Goal: Task Accomplishment & Management: Complete application form

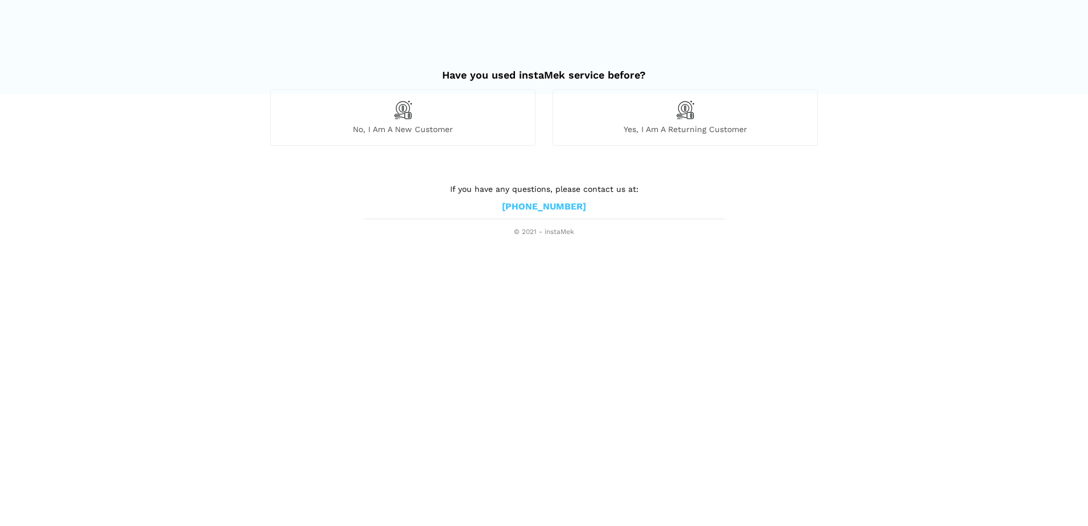
click at [434, 117] on div "No, I am a new customer" at bounding box center [402, 117] width 265 height 56
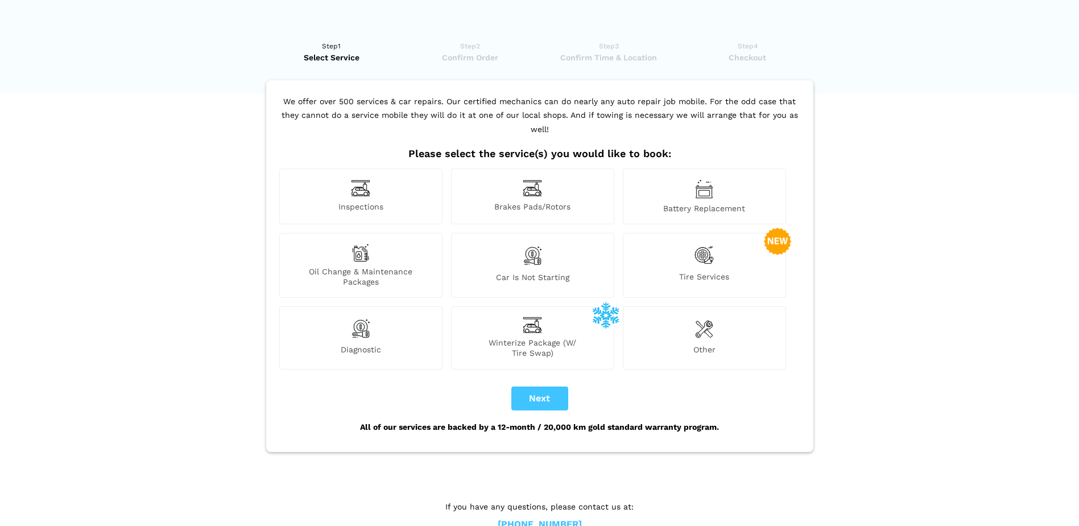
click at [696, 321] on img at bounding box center [704, 328] width 18 height 23
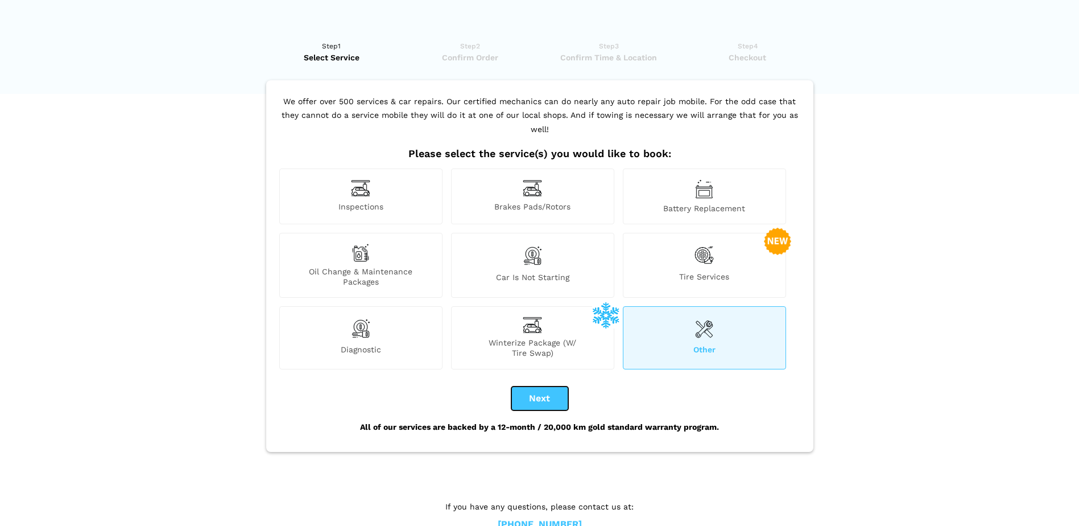
click at [531, 386] on button "Next" at bounding box center [539, 398] width 57 height 24
checkbox input "true"
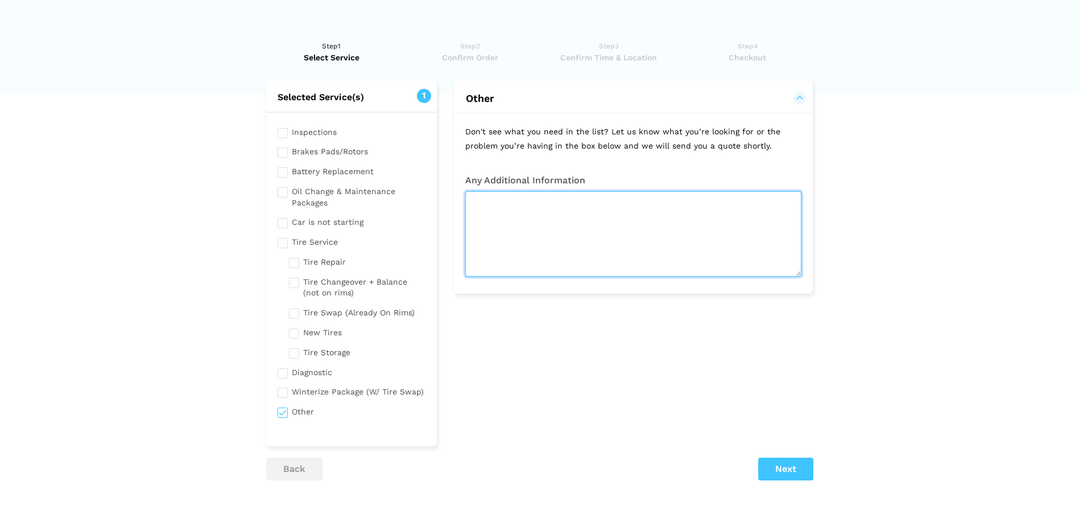
click at [570, 205] on textarea at bounding box center [633, 233] width 336 height 85
type textarea ";"
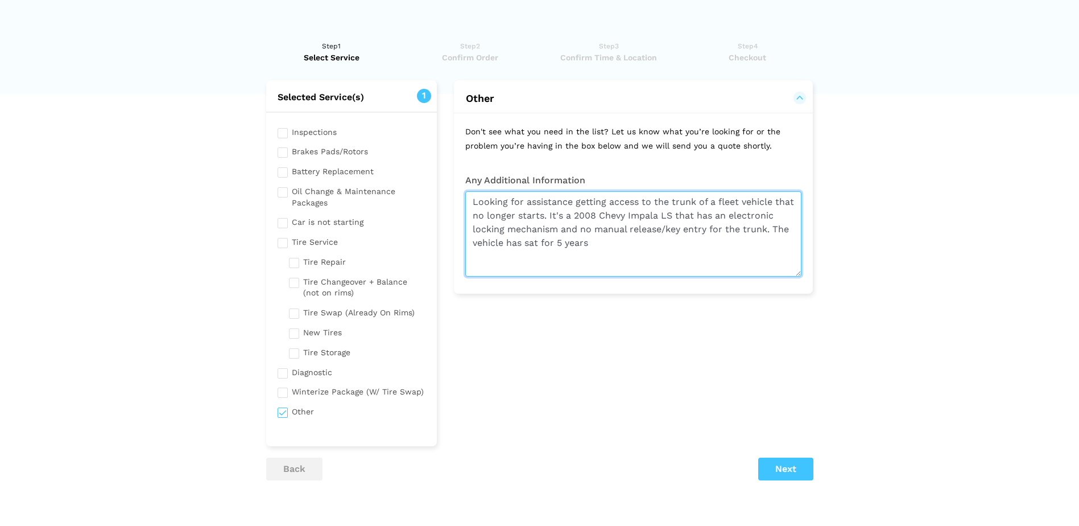
click at [543, 244] on textarea "Looking for assistance getting access to the trunk of a fleet vehicle that no l…" at bounding box center [633, 233] width 336 height 85
click at [655, 250] on textarea "Looking for assistance getting access to the trunk of a fleet vehicle that no l…" at bounding box center [633, 233] width 336 height 85
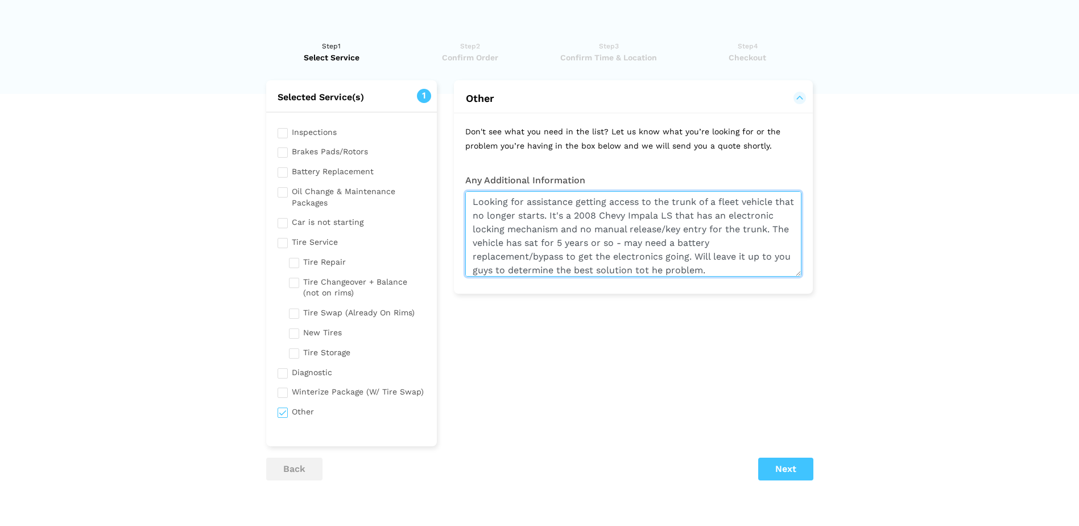
type textarea "Looking for assistance getting access to the trunk of a fleet vehicle that no l…"
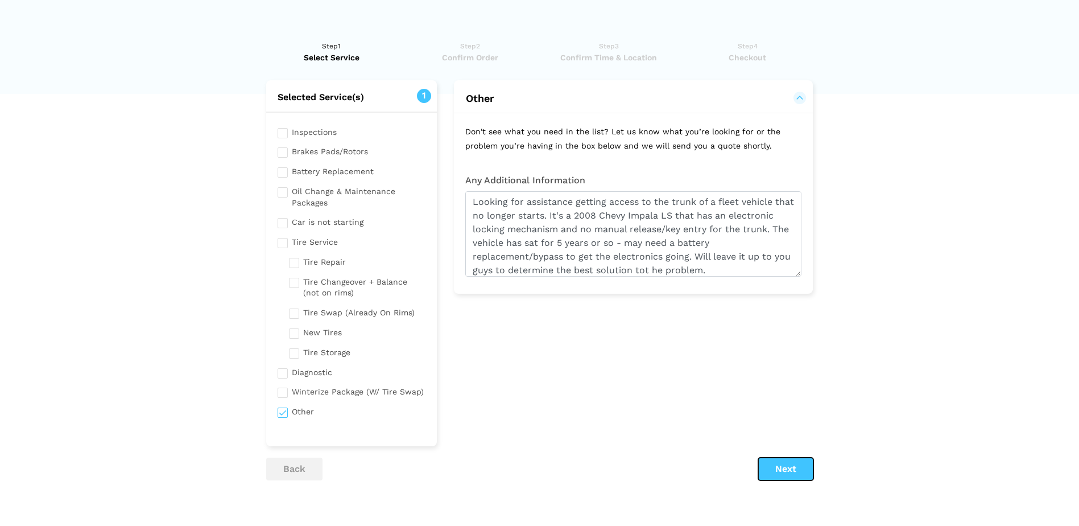
click at [810, 467] on button "Next" at bounding box center [785, 468] width 55 height 23
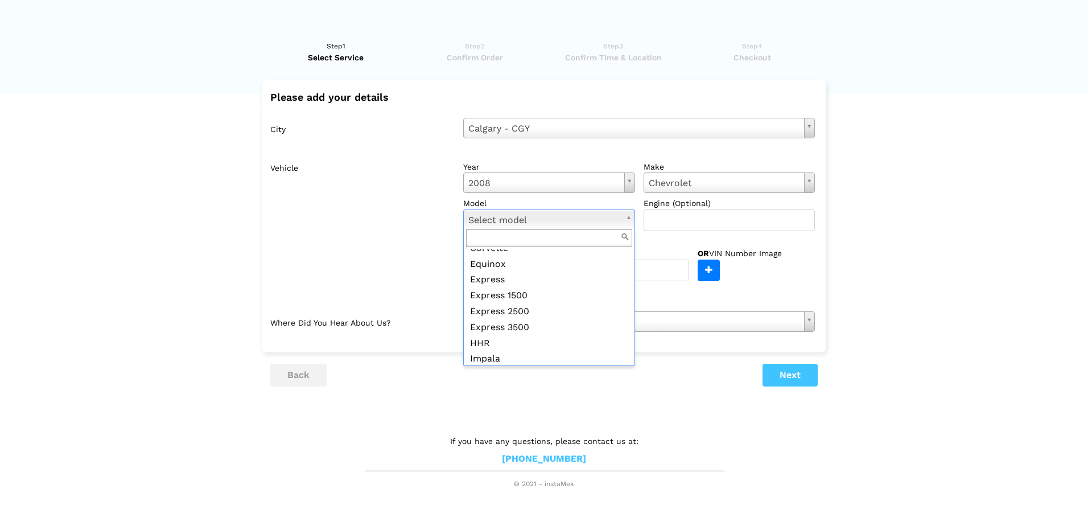
scroll to position [284, 0]
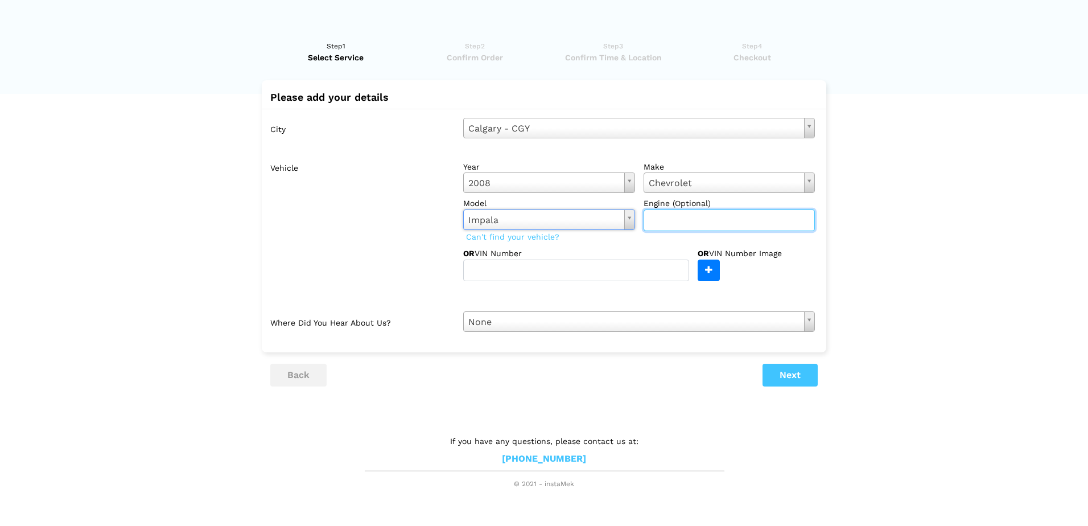
click at [692, 217] on input "text" at bounding box center [729, 220] width 172 height 22
click at [569, 242] on div "year [DATE] Select year [DATE] 2025 2024 2023 2022 2021 2020 2019 2018 2017 201…" at bounding box center [639, 218] width 369 height 125
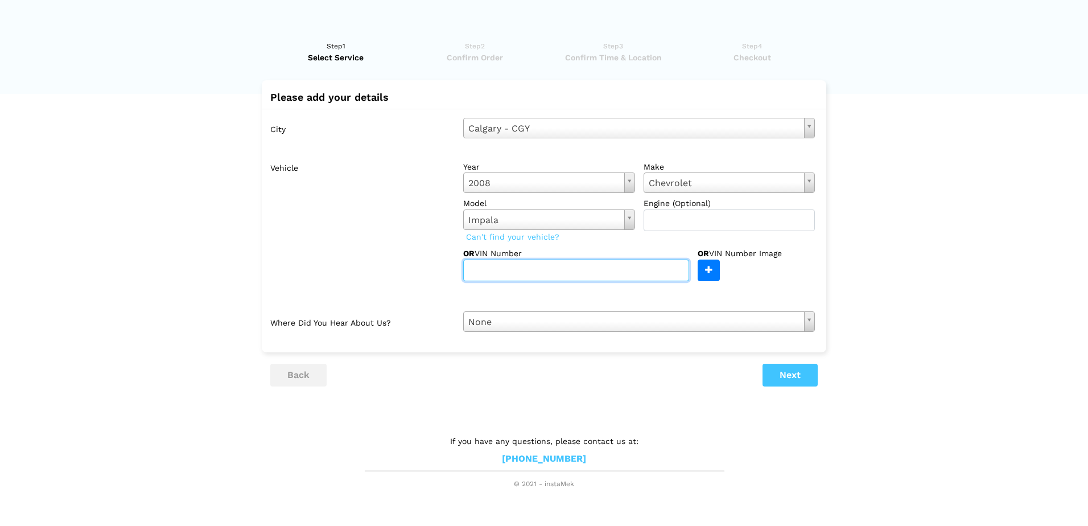
click at [606, 271] on input "text" at bounding box center [576, 270] width 226 height 22
click at [503, 271] on input "text" at bounding box center [576, 270] width 226 height 22
paste input "[US_VEHICLE_IDENTIFICATION_NUMBER]"
type input "[US_VEHICLE_IDENTIFICATION_NUMBER]"
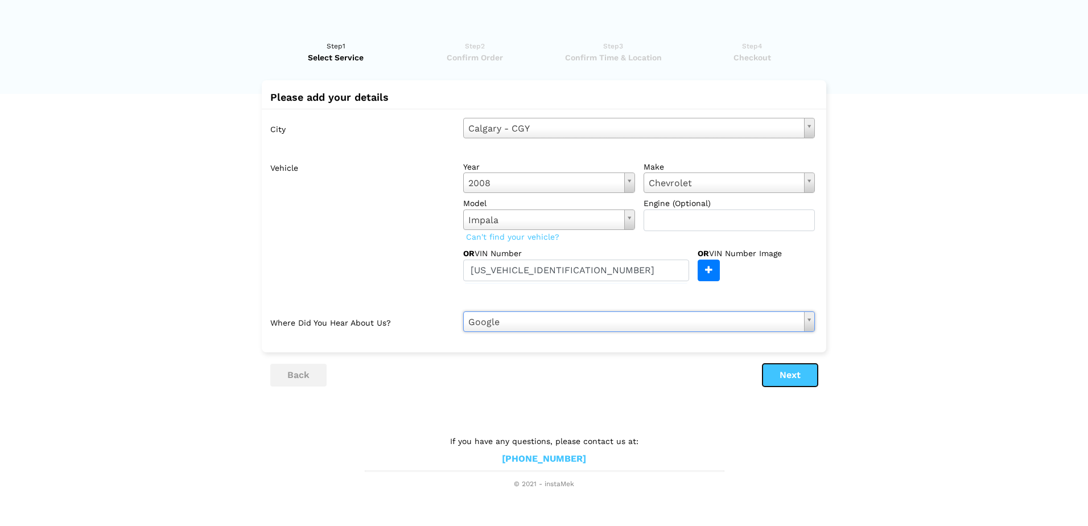
click at [779, 382] on button "Next" at bounding box center [789, 375] width 55 height 23
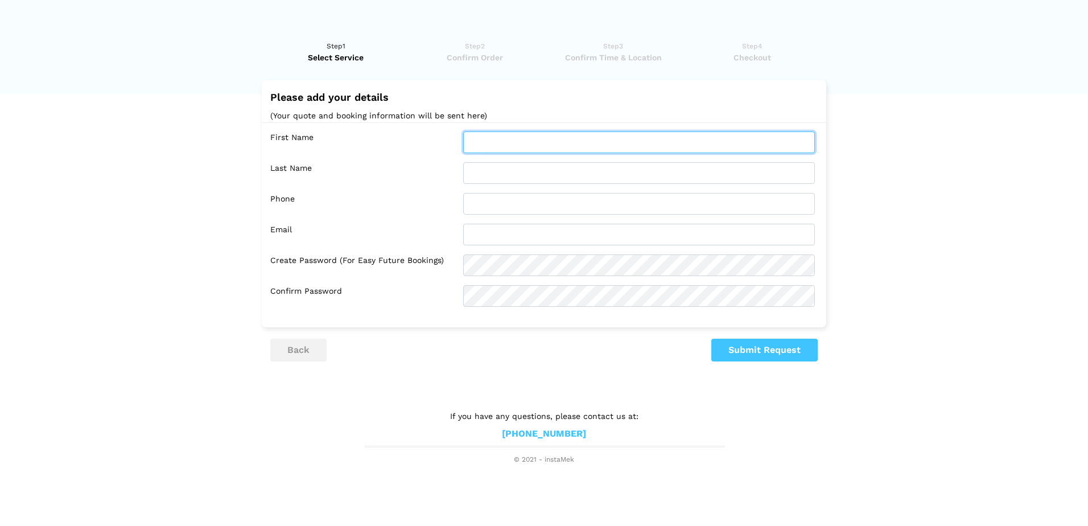
click at [545, 143] on input "text" at bounding box center [639, 142] width 352 height 22
type input "[PERSON_NAME]"
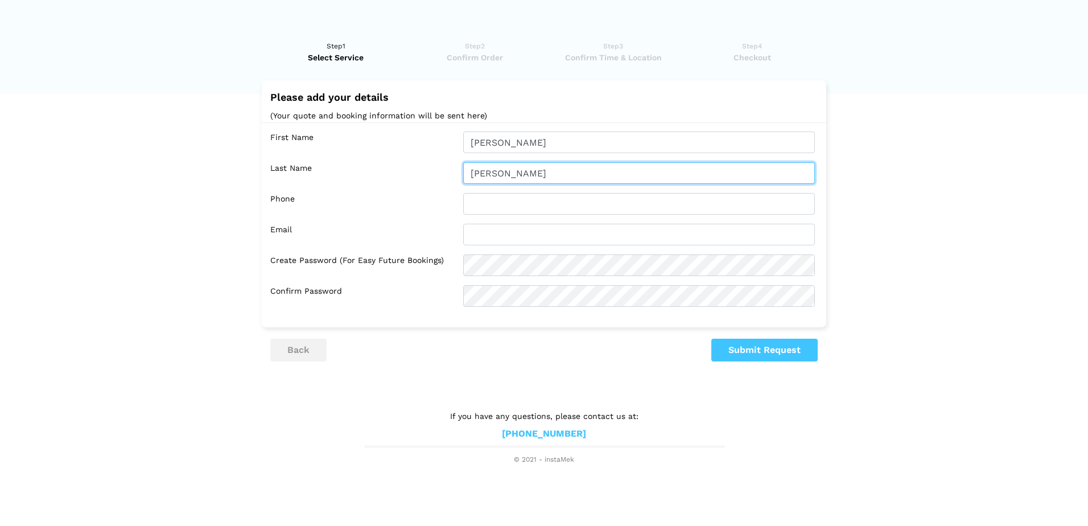
type input "[PERSON_NAME]"
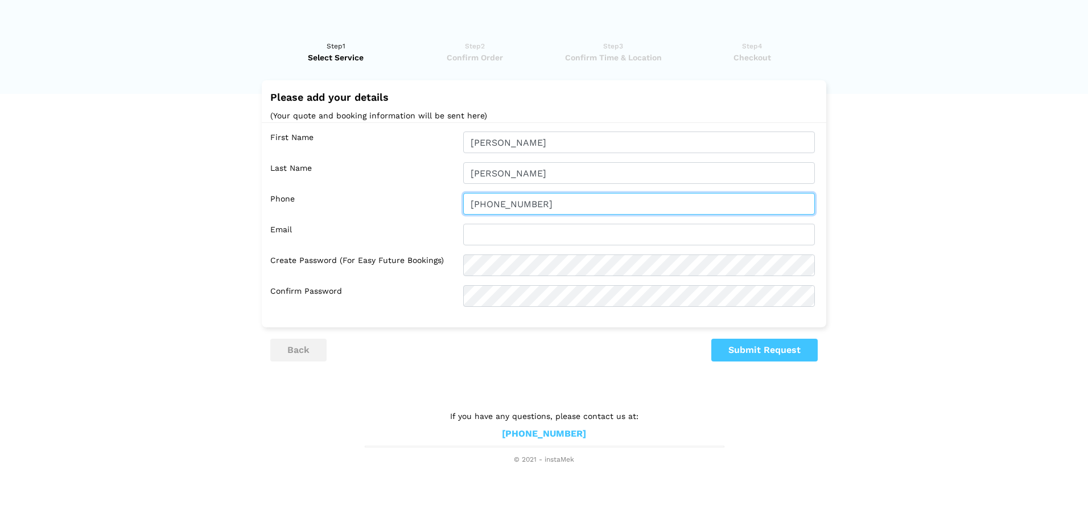
type input "[PHONE_NUMBER]"
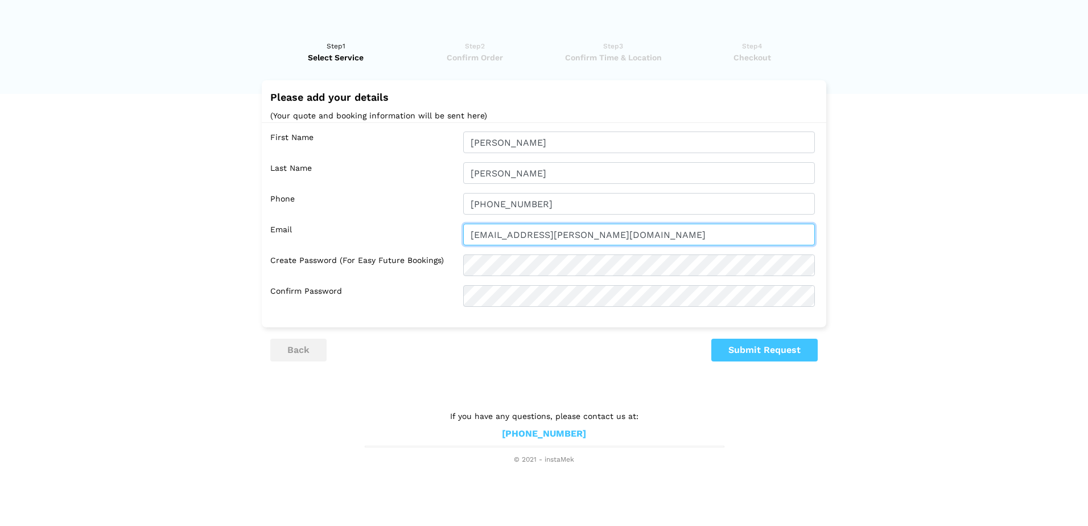
type input "[EMAIL_ADDRESS][PERSON_NAME][DOMAIN_NAME]"
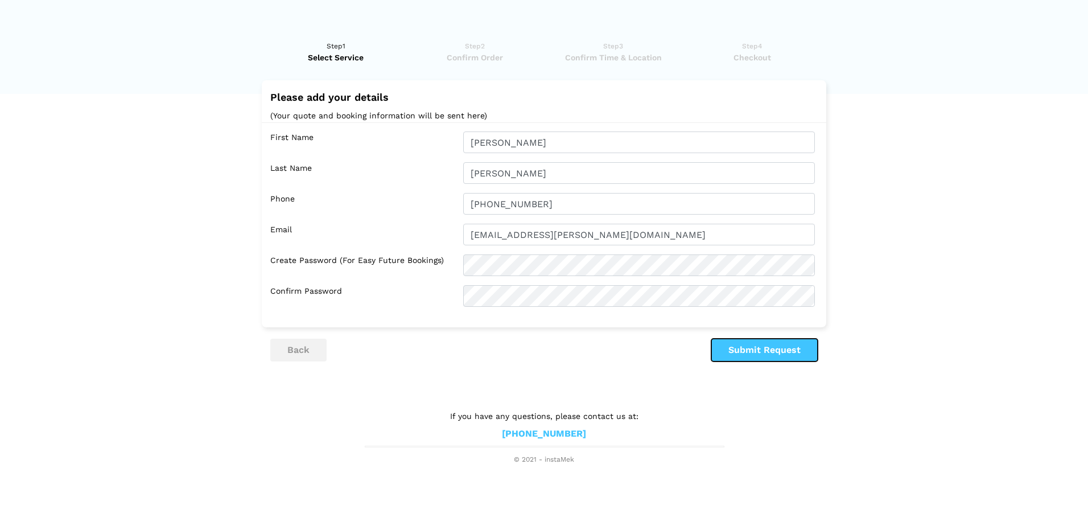
click at [736, 341] on button "Submit Request" at bounding box center [764, 350] width 106 height 23
